Goal: Information Seeking & Learning: Learn about a topic

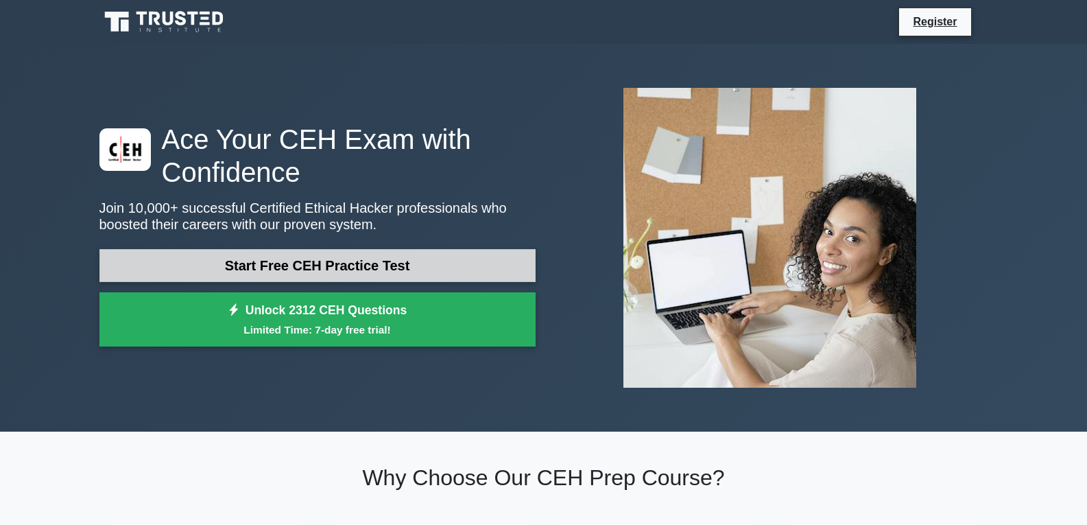
click at [344, 272] on link "Start Free CEH Practice Test" at bounding box center [317, 265] width 436 height 33
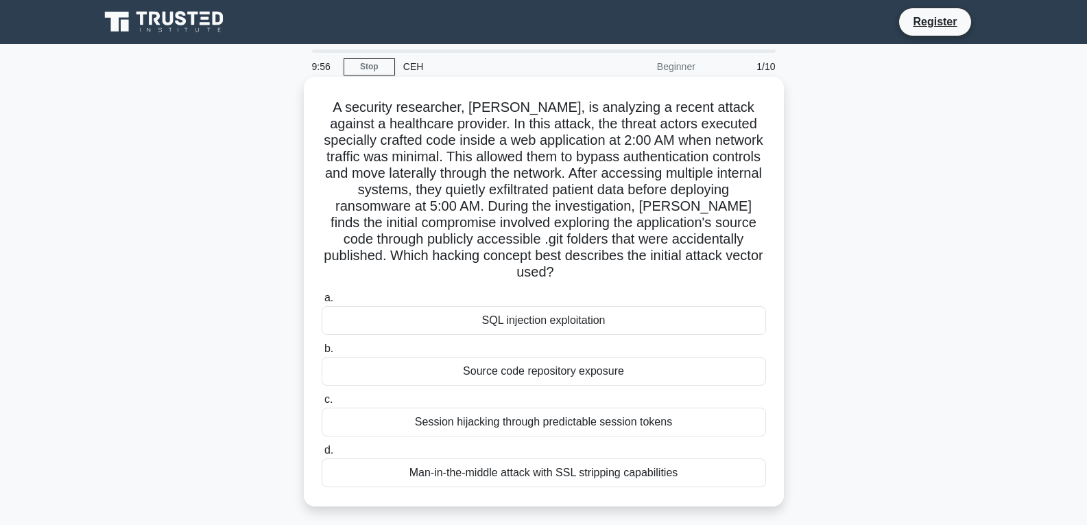
click at [455, 309] on div "SQL injection exploitation" at bounding box center [544, 320] width 444 height 29
click at [322, 302] on input "a. SQL injection exploitation" at bounding box center [322, 298] width 0 height 9
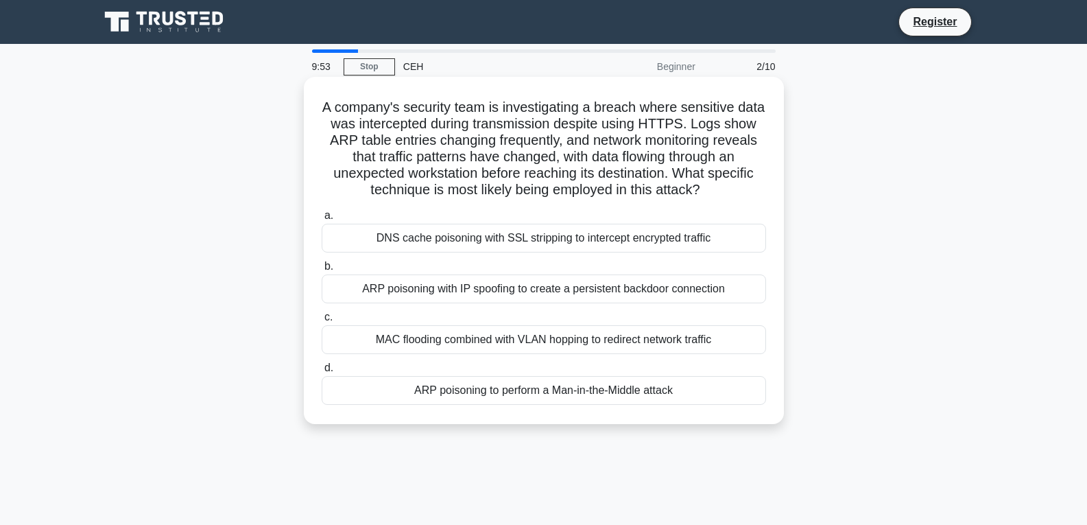
click at [404, 240] on div "DNS cache poisoning with SSL stripping to intercept encrypted traffic" at bounding box center [544, 238] width 444 height 29
click at [322, 220] on input "a. DNS cache poisoning with SSL stripping to intercept encrypted traffic" at bounding box center [322, 215] width 0 height 9
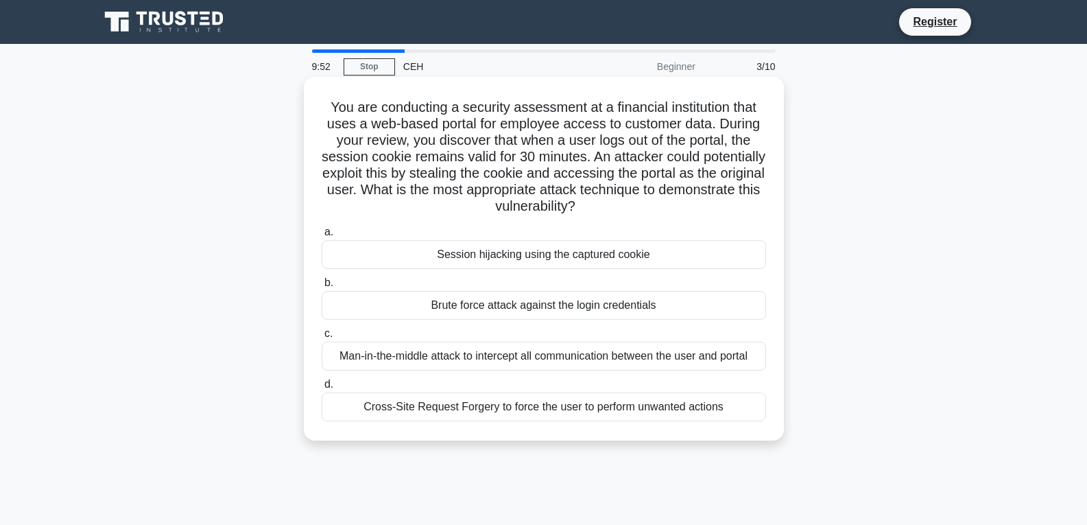
click at [407, 296] on div "Brute force attack against the login credentials" at bounding box center [544, 305] width 444 height 29
click at [322, 287] on input "b. Brute force attack against the login credentials" at bounding box center [322, 282] width 0 height 9
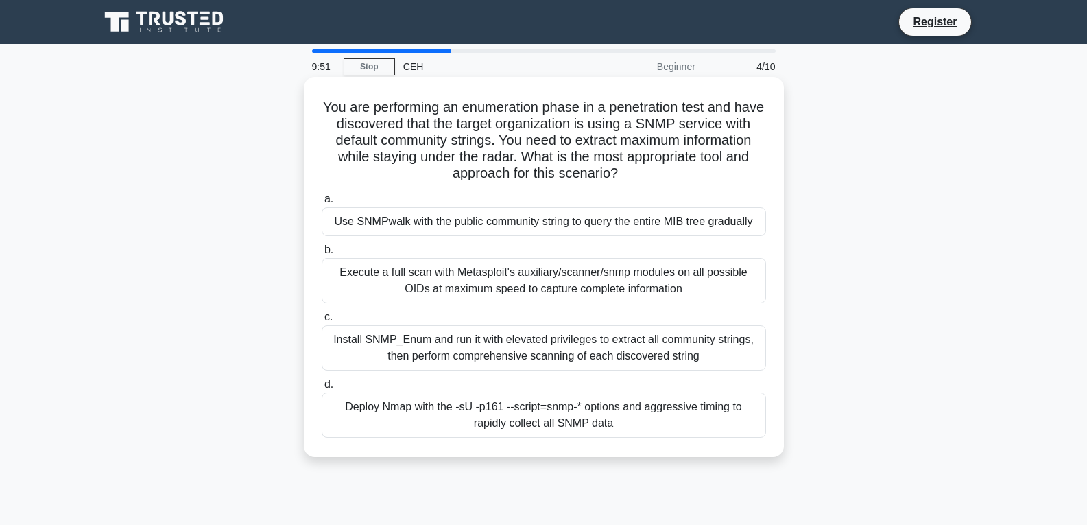
click at [406, 230] on div "Use SNMPwalk with the public community string to query the entire MIB tree grad…" at bounding box center [544, 221] width 444 height 29
click at [322, 204] on input "a. Use SNMPwalk with the public community string to query the entire MIB tree g…" at bounding box center [322, 199] width 0 height 9
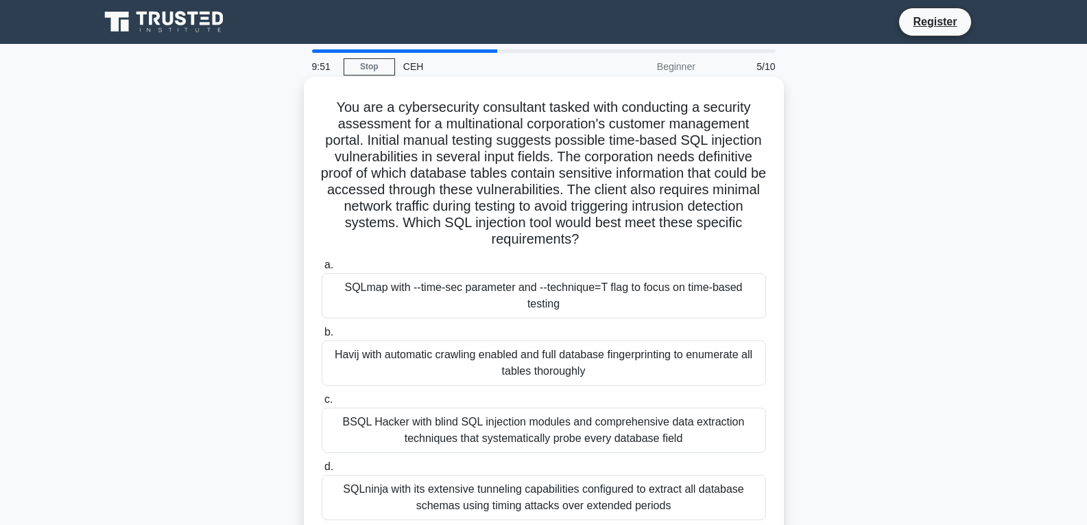
click at [394, 300] on div "SQLmap with --time-sec parameter and --technique=T flag to focus on time-based …" at bounding box center [544, 295] width 444 height 45
click at [322, 270] on input "a. SQLmap with --time-sec parameter and --technique=T flag to focus on time-bas…" at bounding box center [322, 265] width 0 height 9
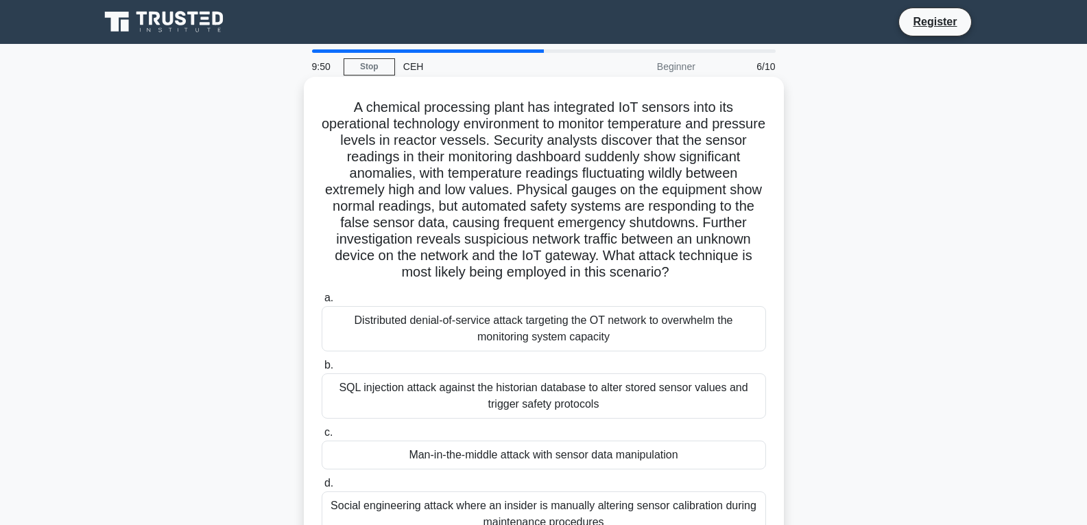
click at [394, 339] on div "Distributed denial-of-service attack targeting the OT network to overwhelm the …" at bounding box center [544, 328] width 444 height 45
click at [322, 302] on input "a. Distributed denial-of-service attack targeting the OT network to overwhelm t…" at bounding box center [322, 298] width 0 height 9
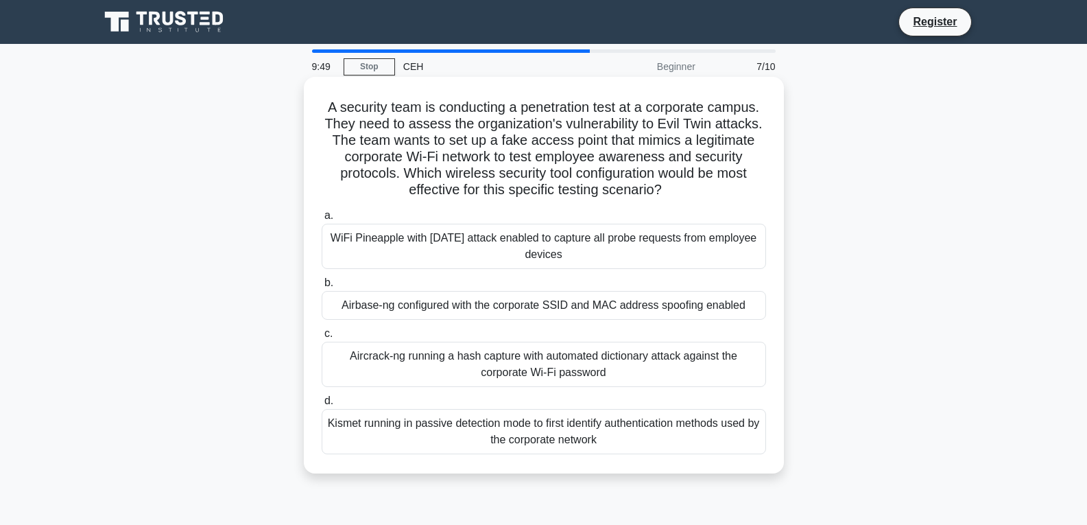
click at [438, 371] on div "Aircrack-ng running a hash capture with automated dictionary attack against the…" at bounding box center [544, 364] width 444 height 45
click at [322, 338] on input "c. Aircrack-ng running a hash capture with automated dictionary attack against …" at bounding box center [322, 333] width 0 height 9
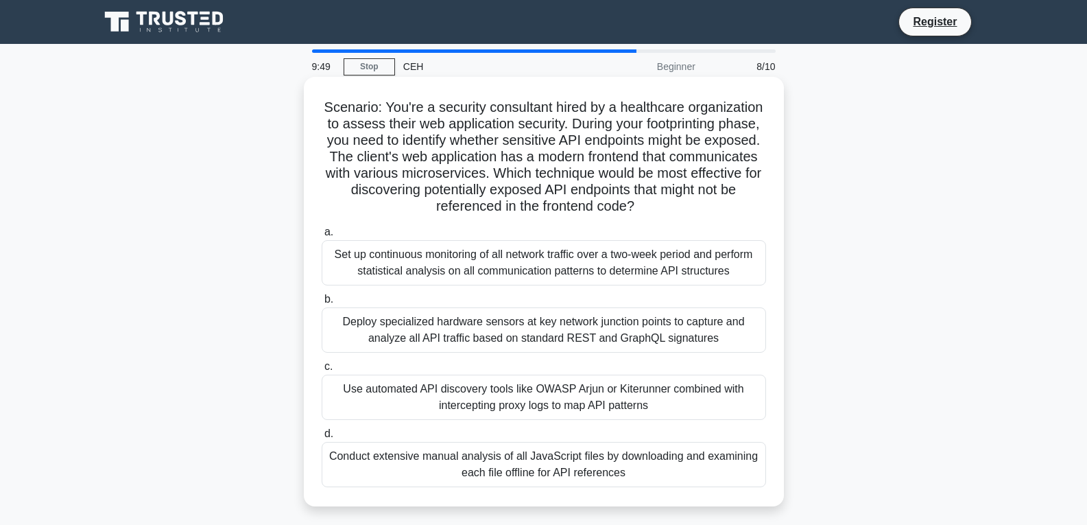
drag, startPoint x: 404, startPoint y: 268, endPoint x: 392, endPoint y: 272, distance: 12.8
click at [403, 268] on div "Set up continuous monitoring of all network traffic over a two-week period and …" at bounding box center [544, 262] width 444 height 45
click at [322, 237] on input "a. Set up continuous monitoring of all network traffic over a two-week period a…" at bounding box center [322, 232] width 0 height 9
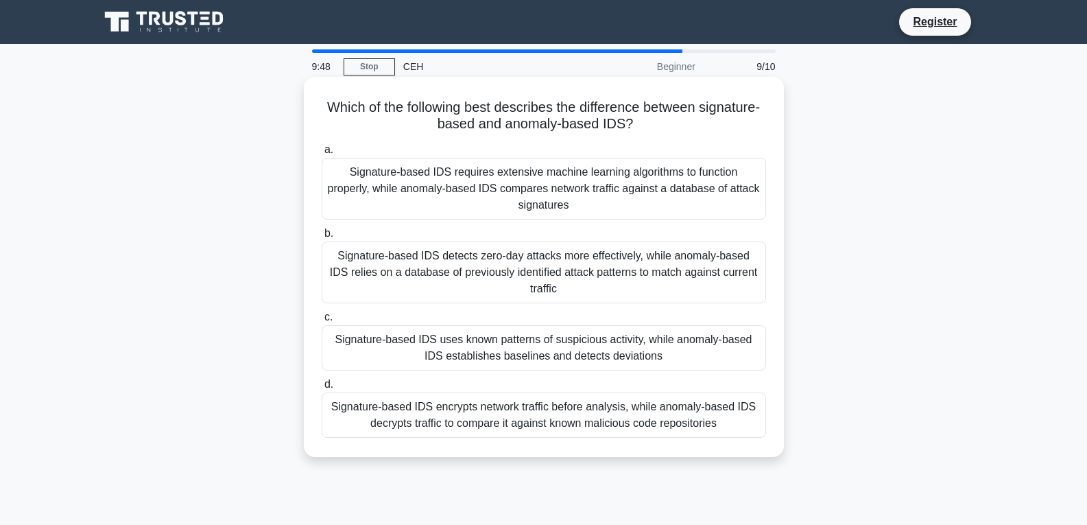
click at [430, 342] on div "Signature-based IDS uses known patterns of suspicious activity, while anomaly-b…" at bounding box center [544, 347] width 444 height 45
click at [322, 322] on input "c. Signature-based IDS uses known patterns of suspicious activity, while anomal…" at bounding box center [322, 317] width 0 height 9
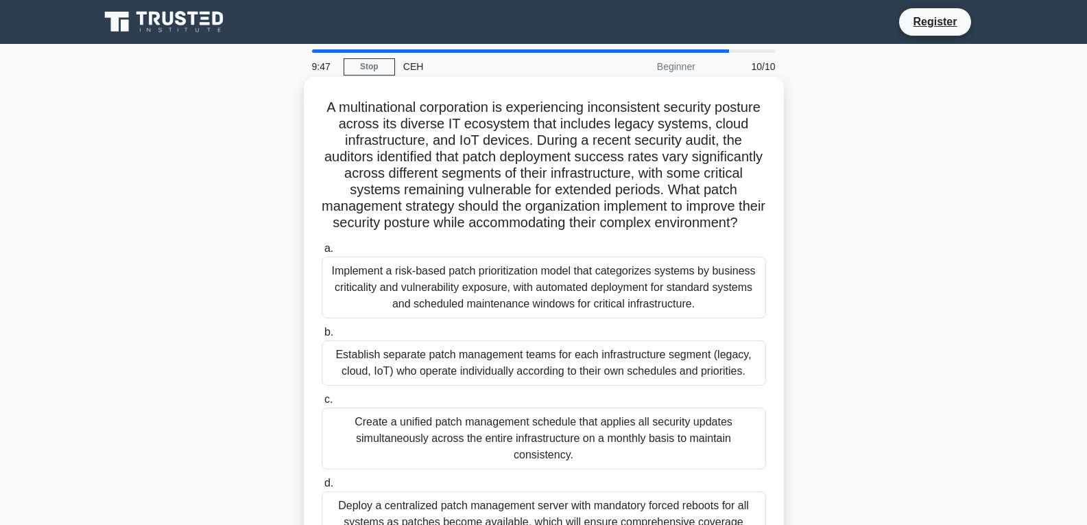
click at [438, 277] on div "Implement a risk-based patch prioritization model that categorizes systems by b…" at bounding box center [544, 287] width 444 height 62
click at [322, 253] on input "a. Implement a risk-based patch prioritization model that categorizes systems b…" at bounding box center [322, 248] width 0 height 9
